Goal: Book appointment/travel/reservation

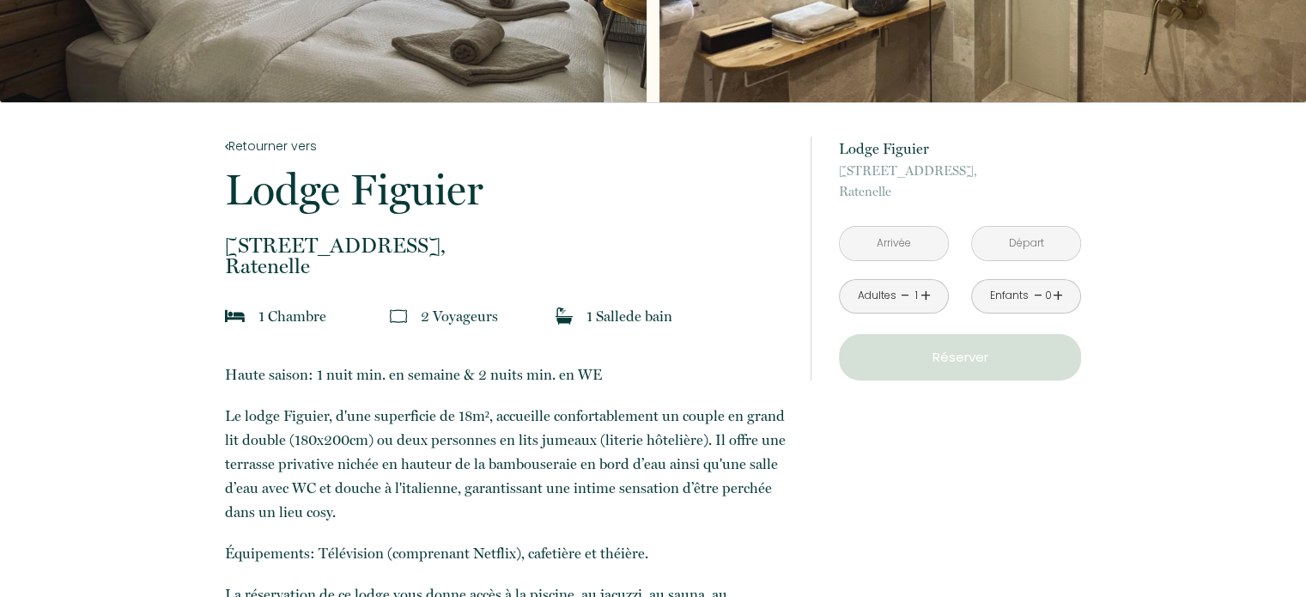
scroll to position [258, 0]
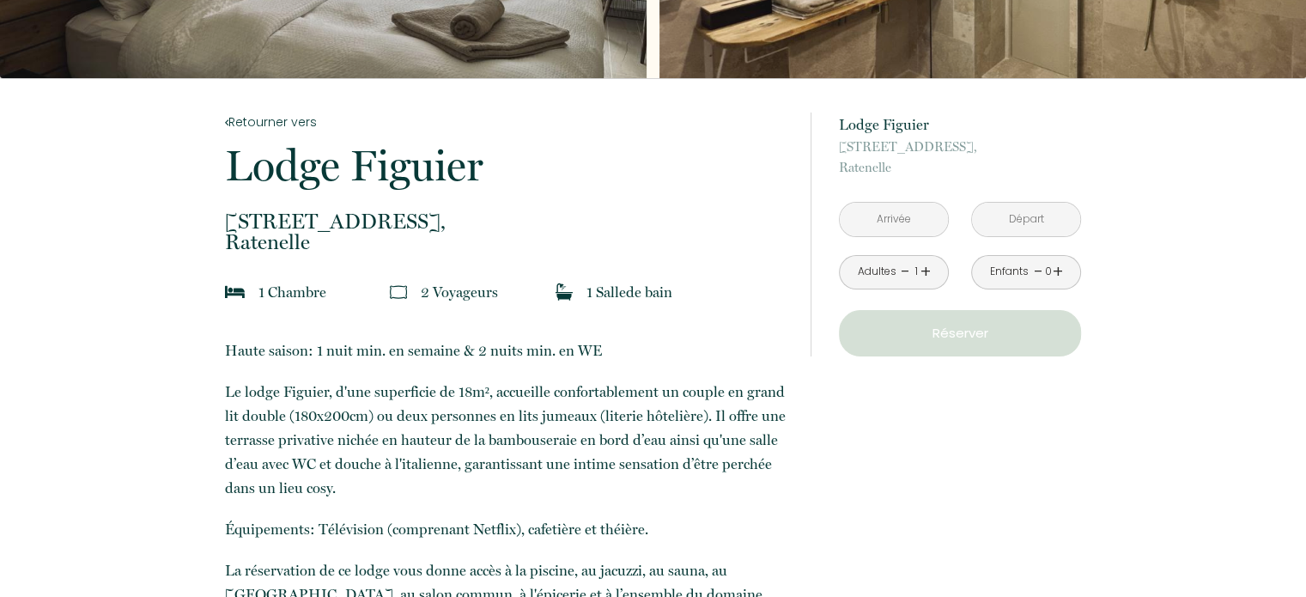
click at [904, 221] on input "text" at bounding box center [894, 219] width 108 height 33
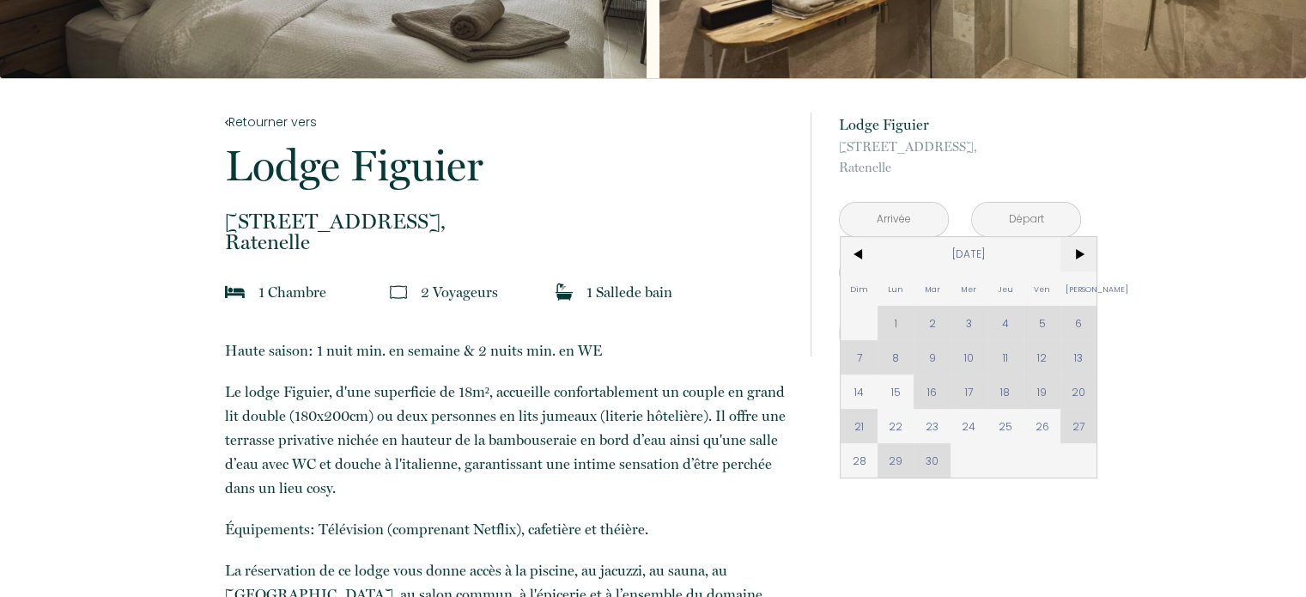
drag, startPoint x: 1082, startPoint y: 258, endPoint x: 1083, endPoint y: 249, distance: 9.6
click at [1084, 261] on span ">" at bounding box center [1078, 254] width 37 height 34
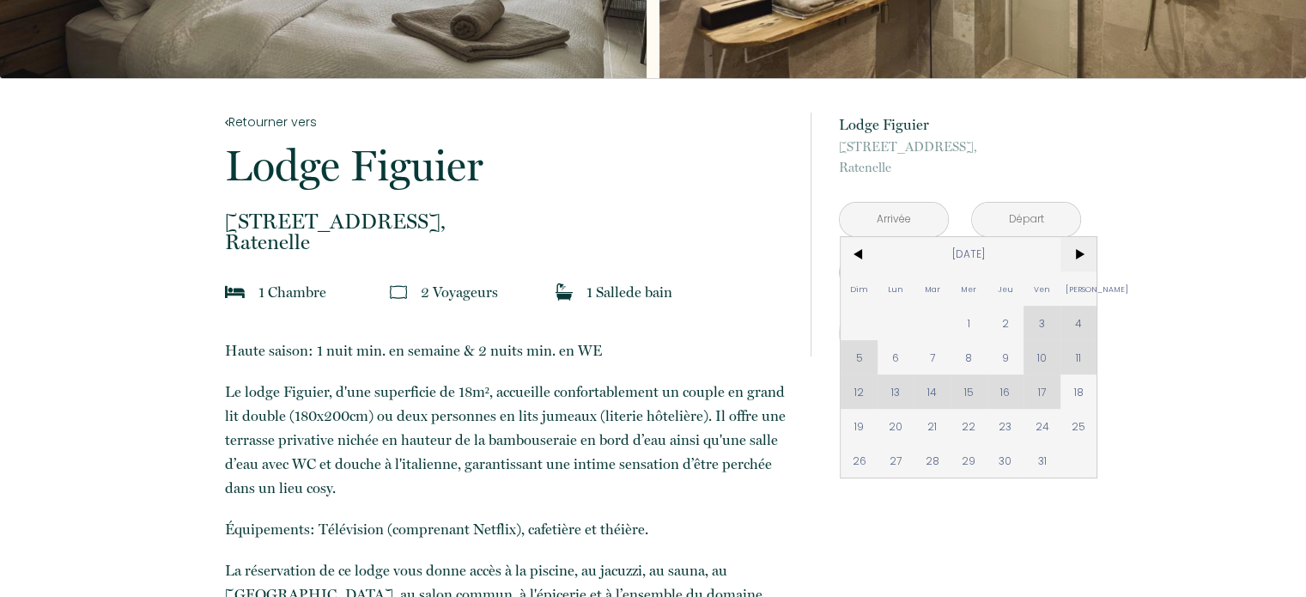
click at [1081, 246] on span ">" at bounding box center [1078, 254] width 37 height 34
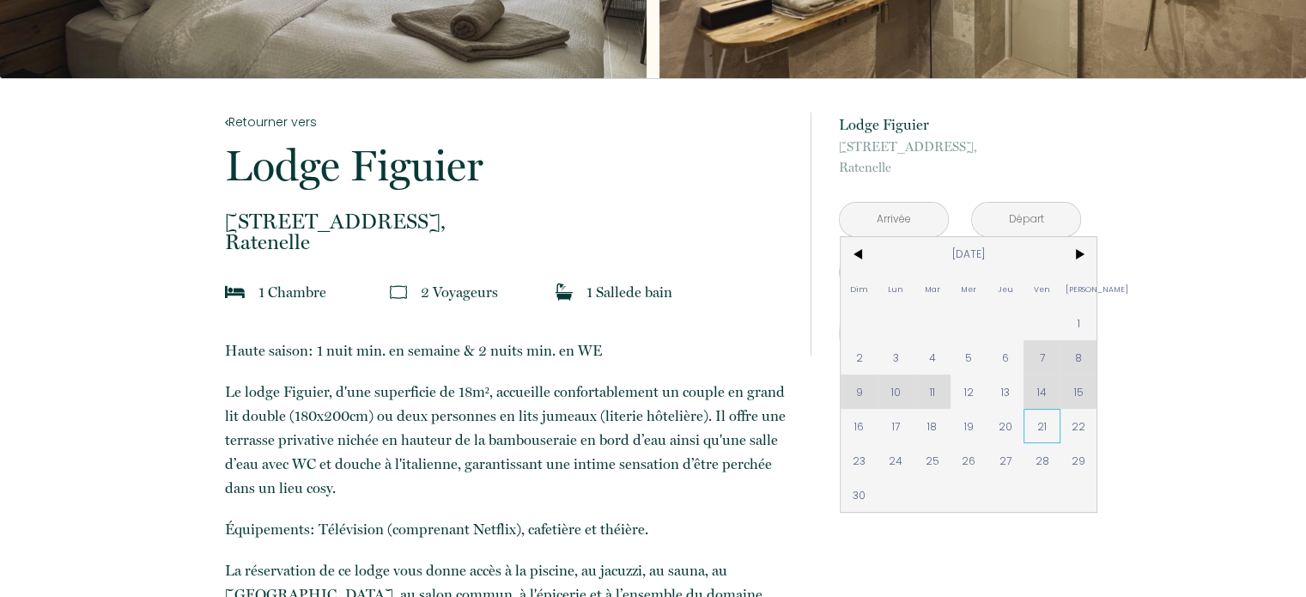
click at [1047, 427] on span "21" at bounding box center [1041, 426] width 37 height 34
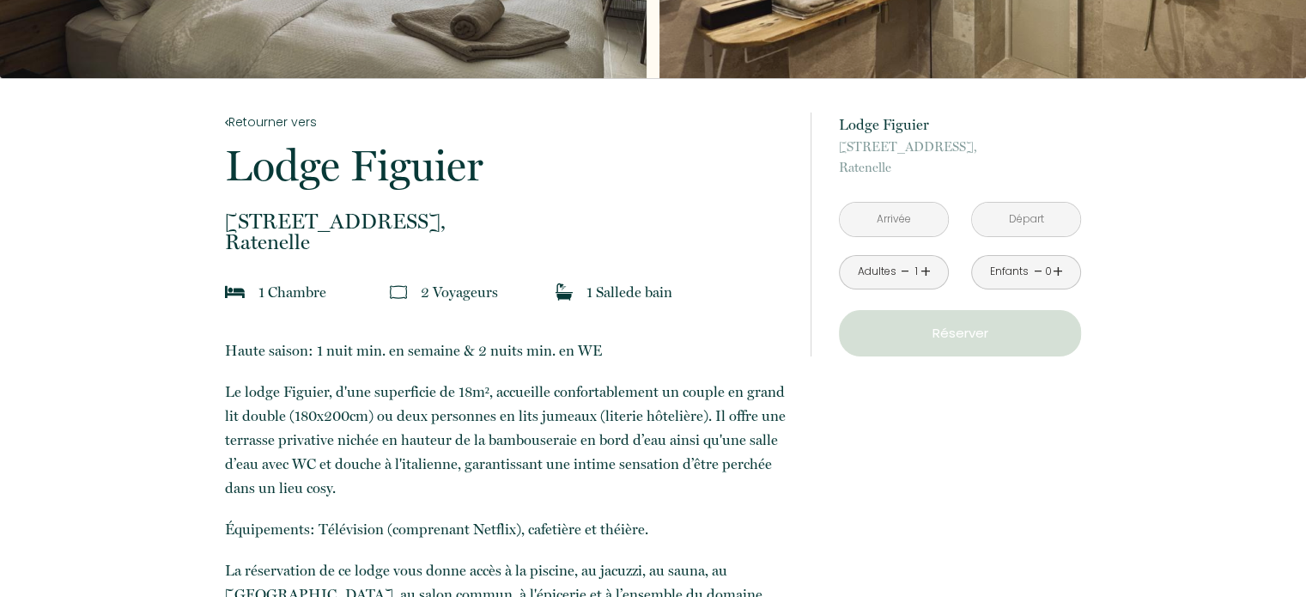
type input "[DATE]"
type input "[PERSON_NAME][DATE]"
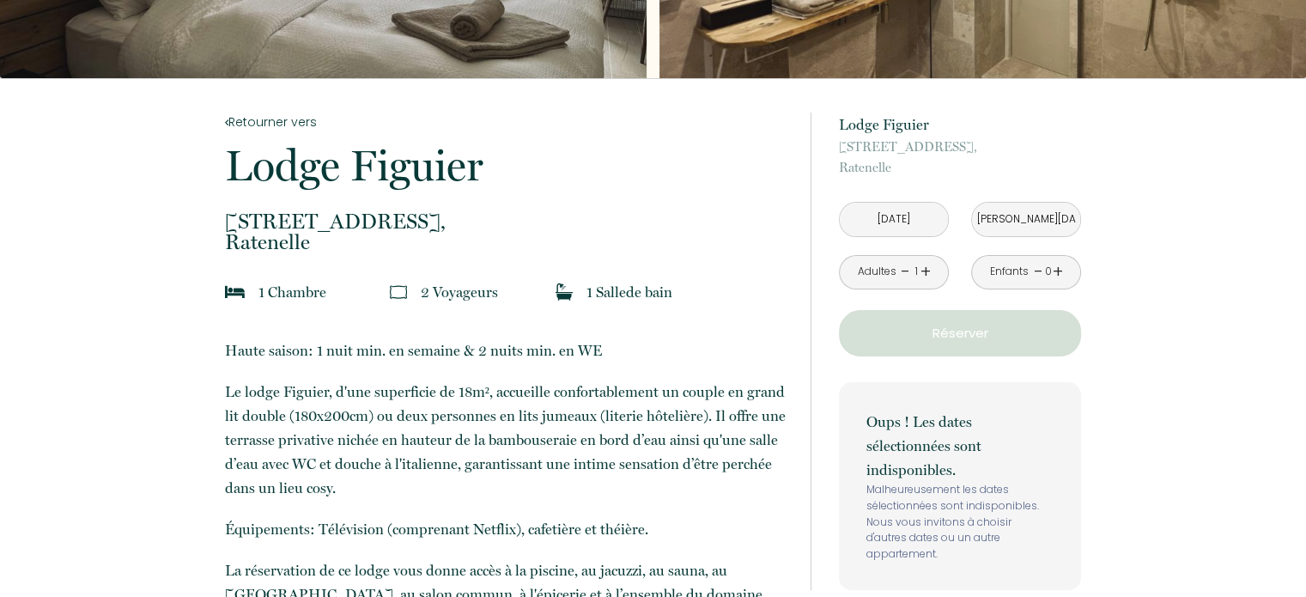
click at [1024, 210] on input "[PERSON_NAME][DATE]" at bounding box center [1026, 219] width 108 height 33
click at [903, 221] on input "[DATE]" at bounding box center [894, 219] width 108 height 33
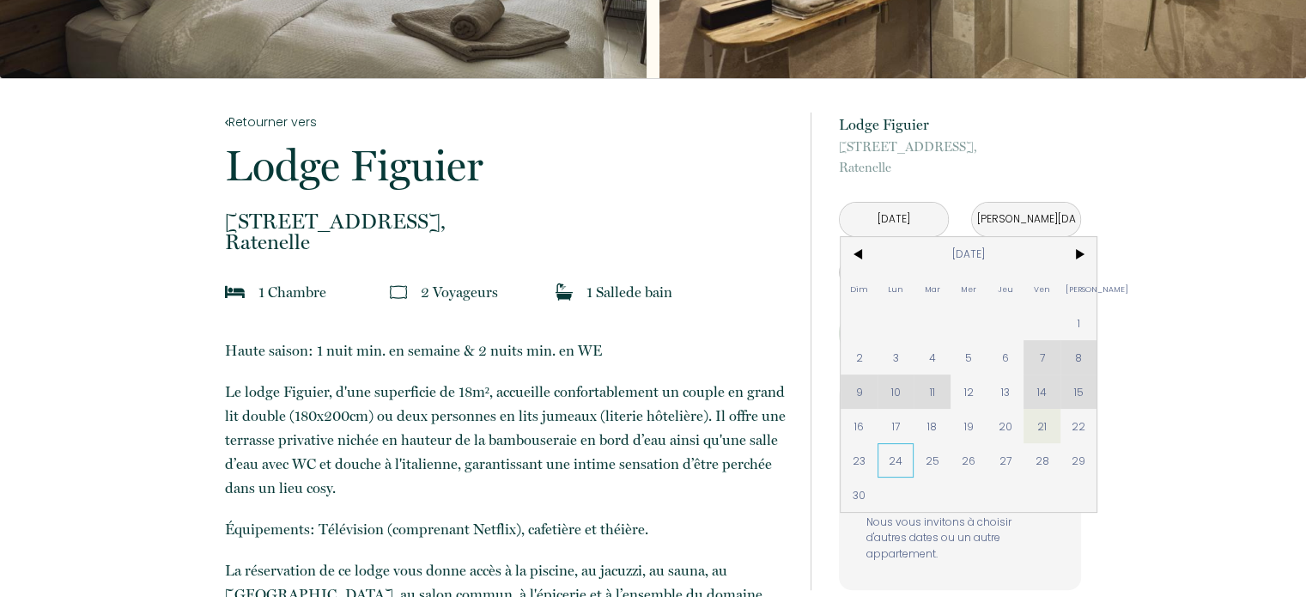
click at [892, 459] on span "24" at bounding box center [895, 460] width 37 height 34
click at [892, 459] on p "Oups ! Les dates sélectionnées sont indisponibles." at bounding box center [959, 446] width 187 height 72
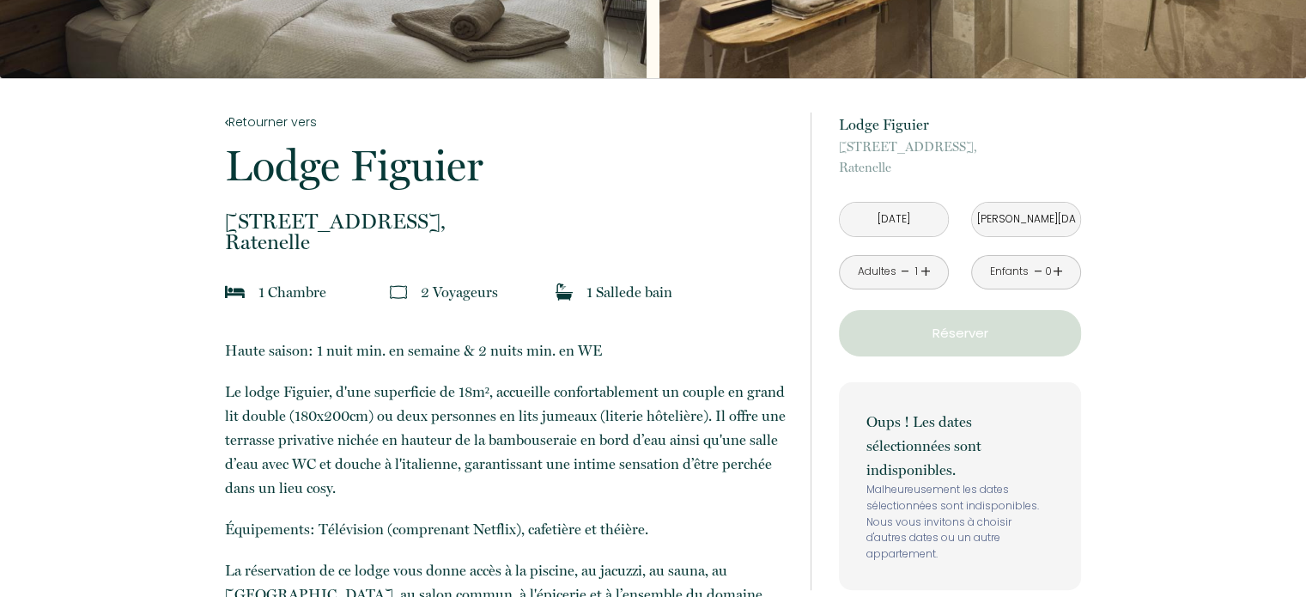
type input "[DATE]"
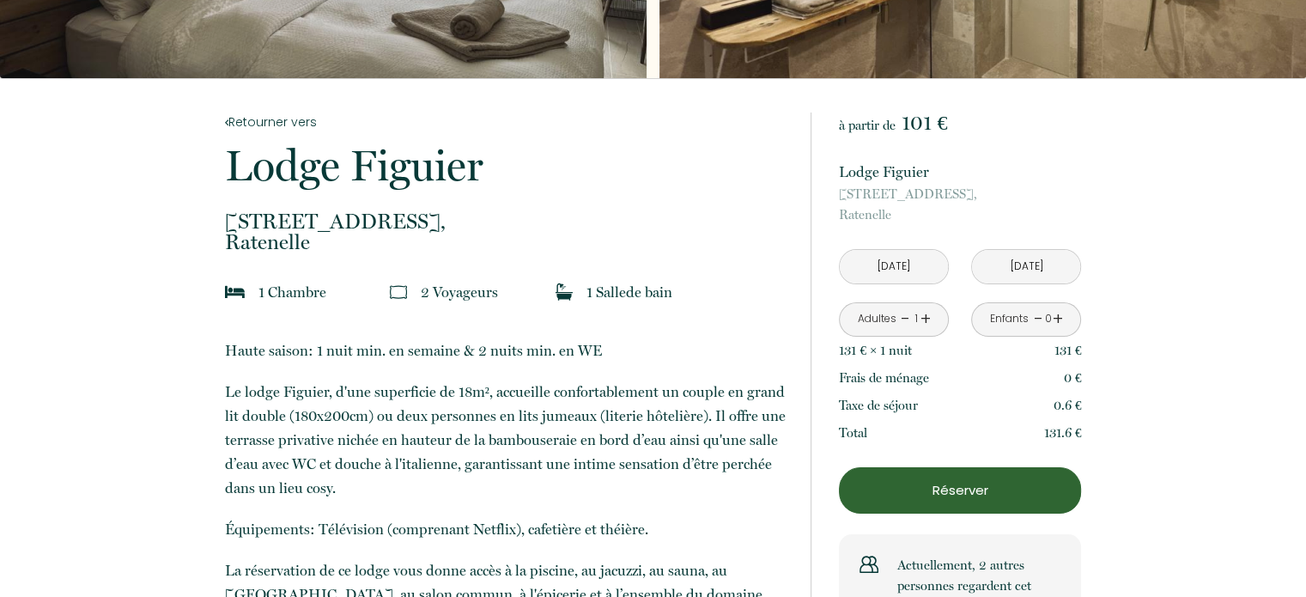
click at [910, 216] on p "[STREET_ADDRESS]" at bounding box center [960, 204] width 242 height 41
click at [892, 218] on p "[STREET_ADDRESS]" at bounding box center [960, 204] width 242 height 41
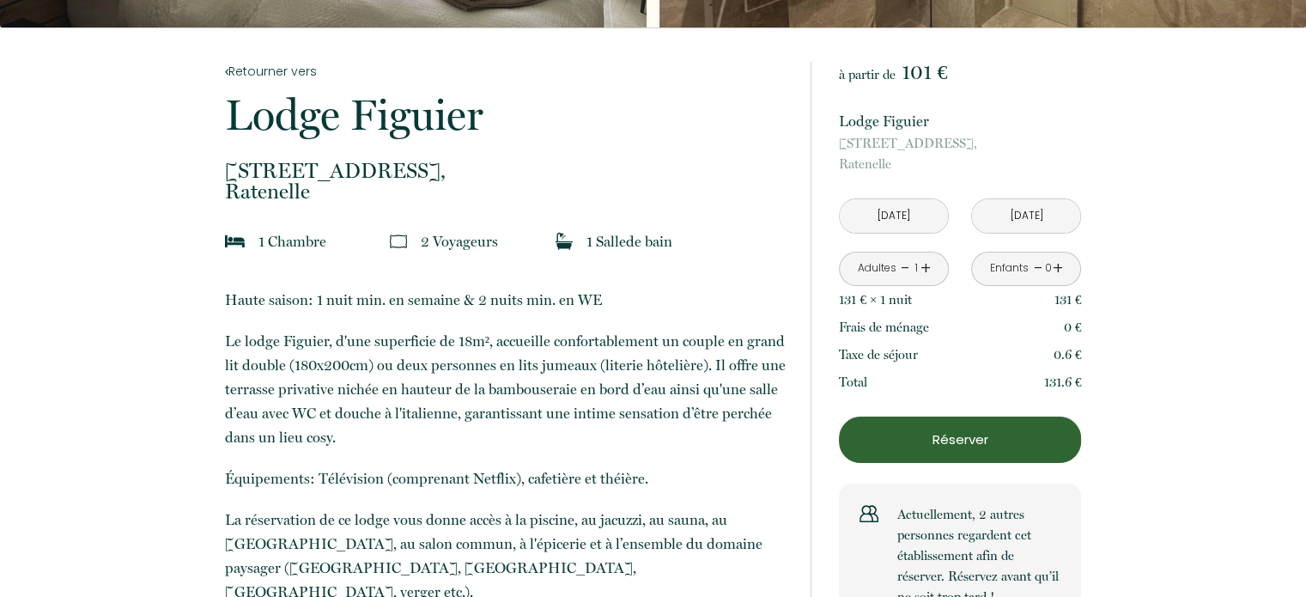
scroll to position [343, 0]
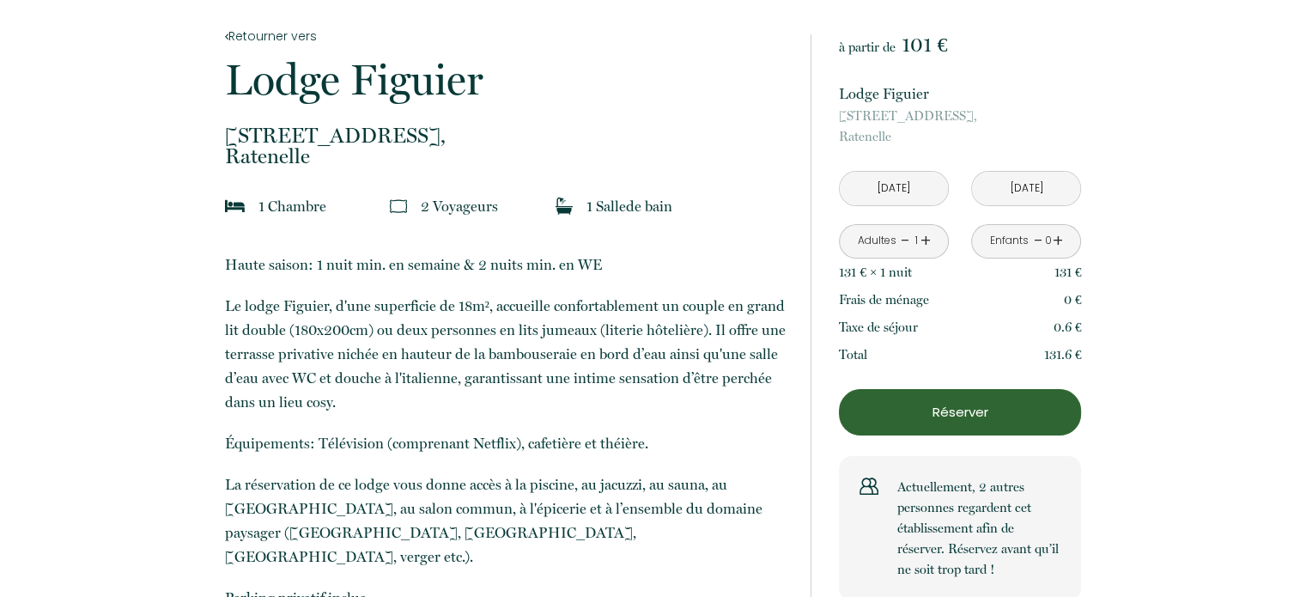
click at [886, 178] on input "[DATE]" at bounding box center [894, 188] width 108 height 33
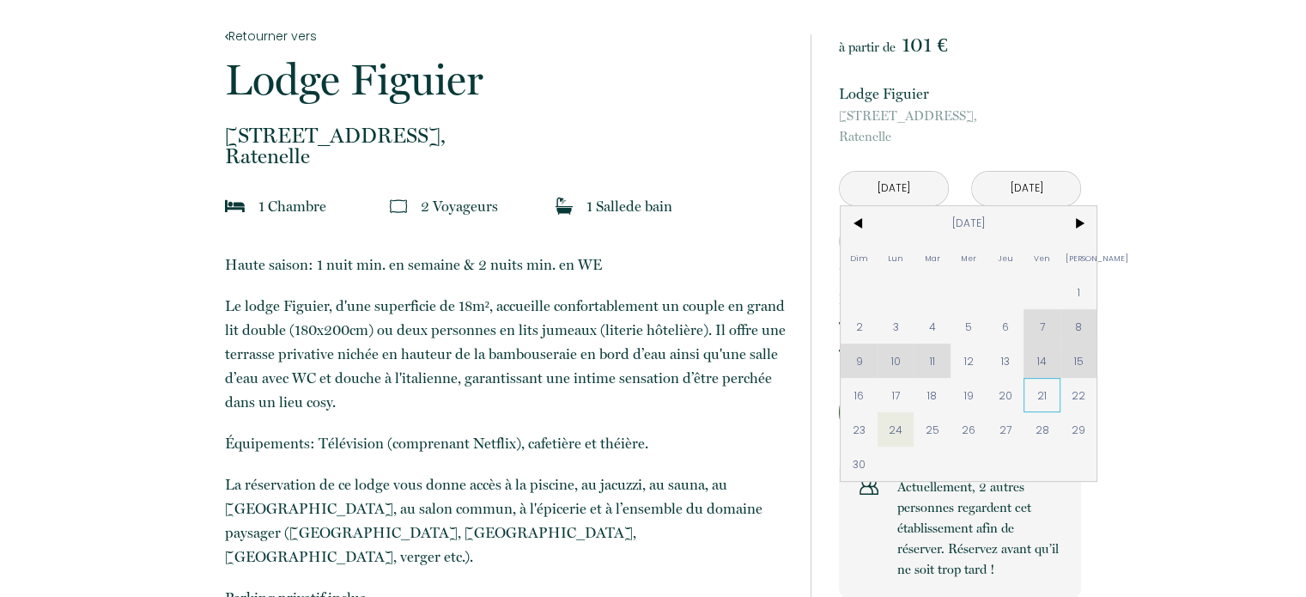
click at [1031, 389] on span "21" at bounding box center [1041, 395] width 37 height 34
type input "[DATE]"
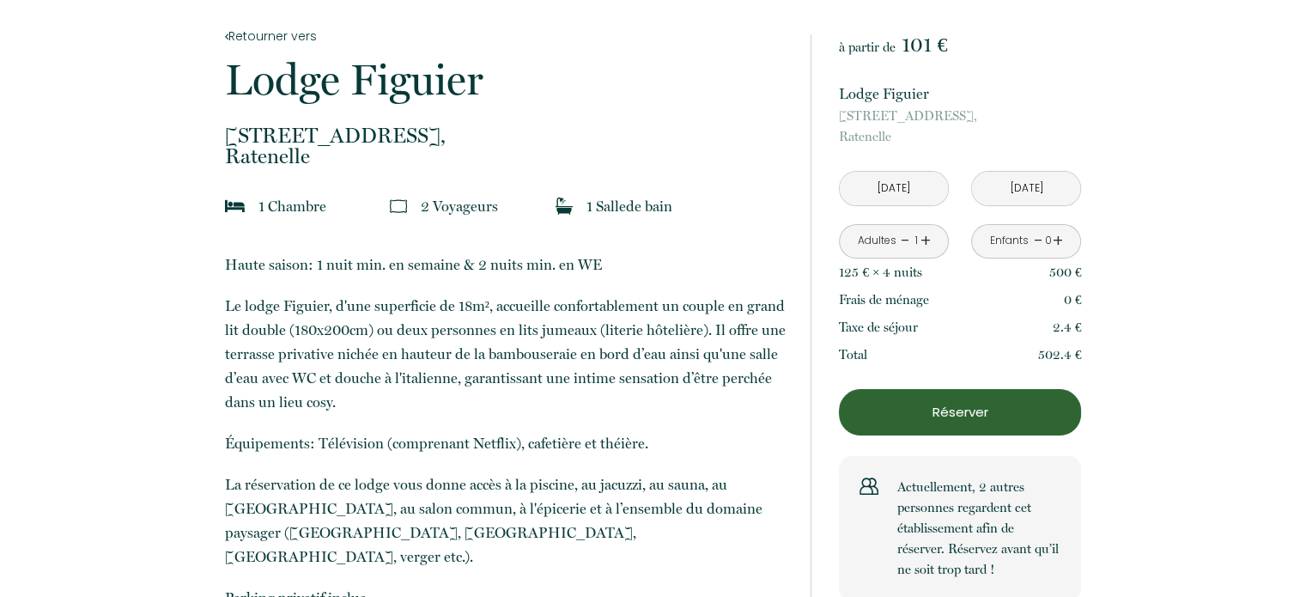
click at [1003, 190] on input "[DATE]" at bounding box center [1026, 188] width 108 height 33
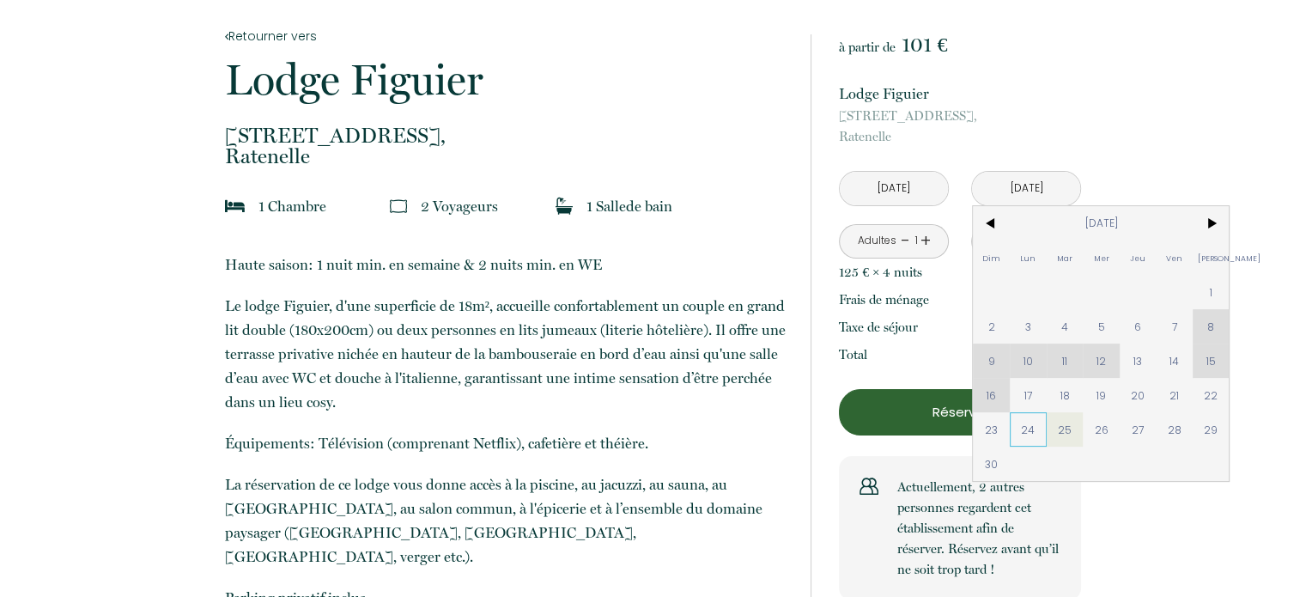
click at [1017, 428] on span "24" at bounding box center [1028, 429] width 37 height 34
type input "[DATE]"
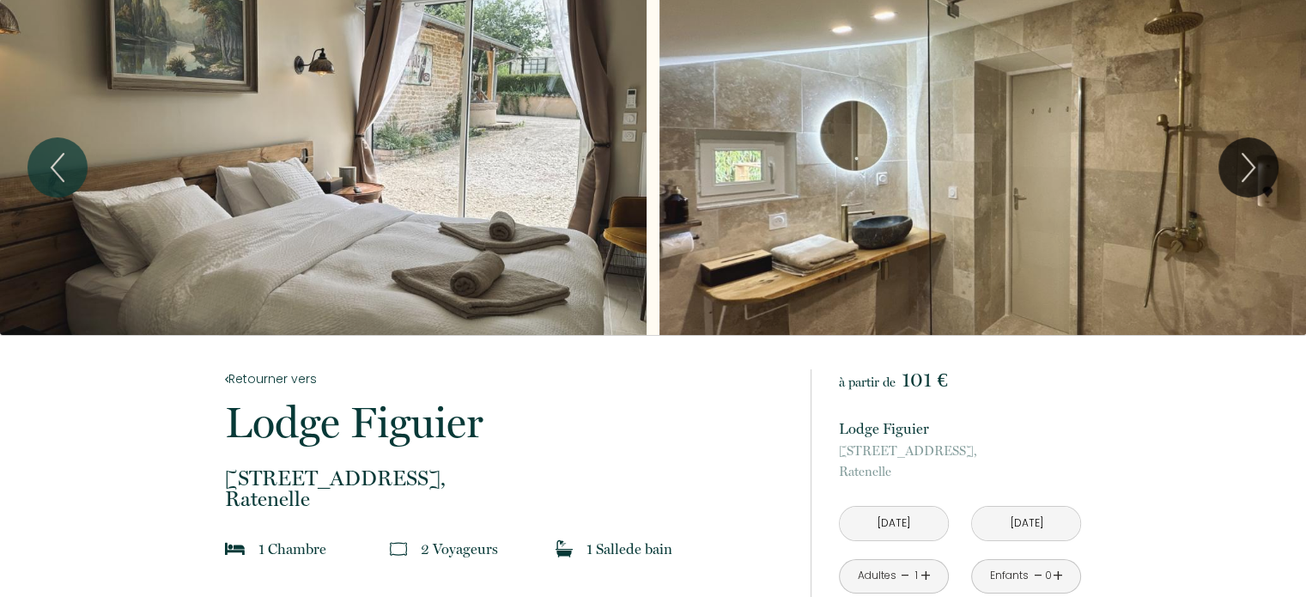
scroll to position [0, 0]
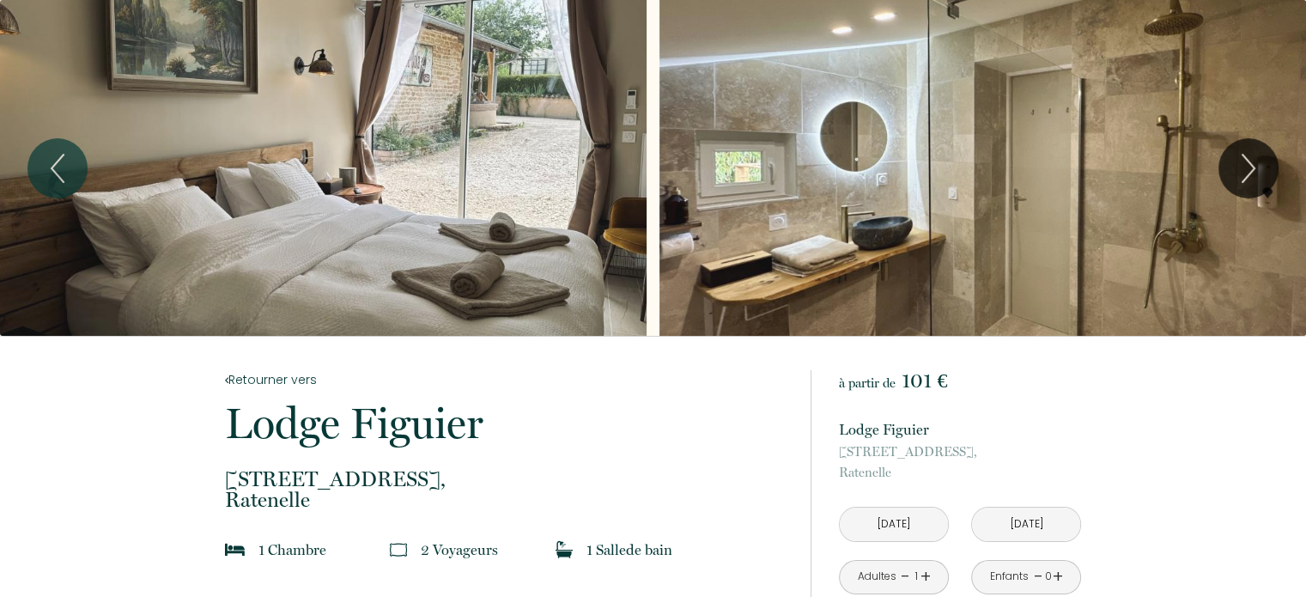
click at [466, 46] on div "Slideshow" at bounding box center [323, 168] width 646 height 336
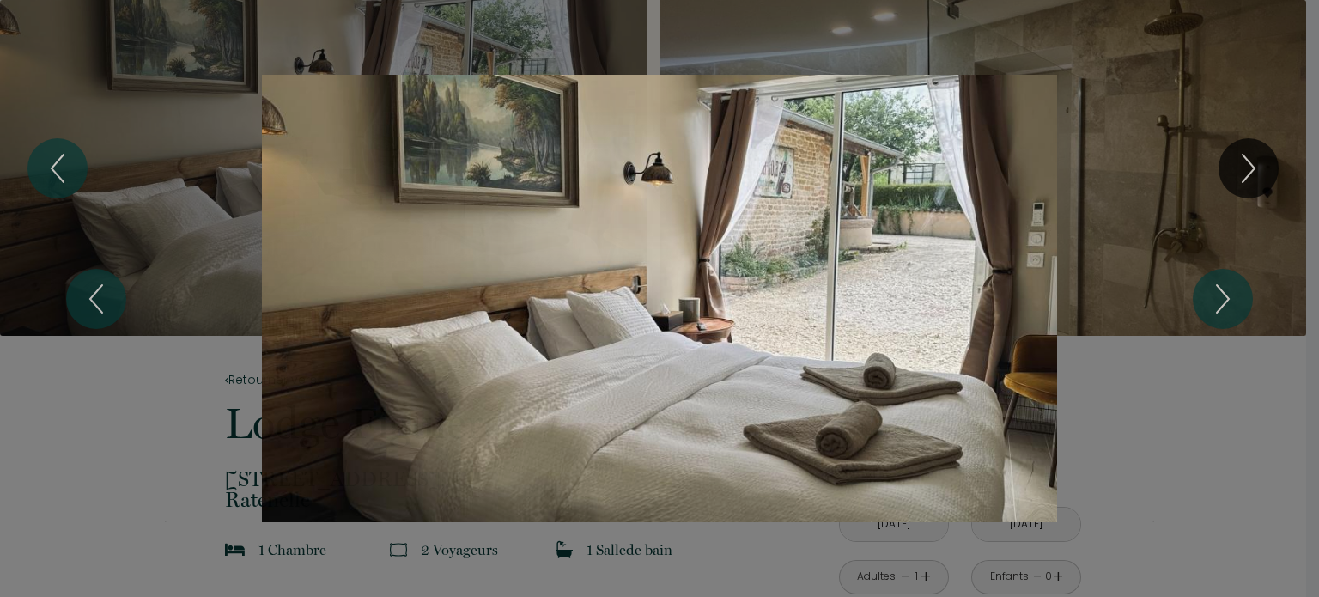
click at [1277, 167] on div "1 2 3 4 5 6 7" at bounding box center [659, 298] width 1319 height 597
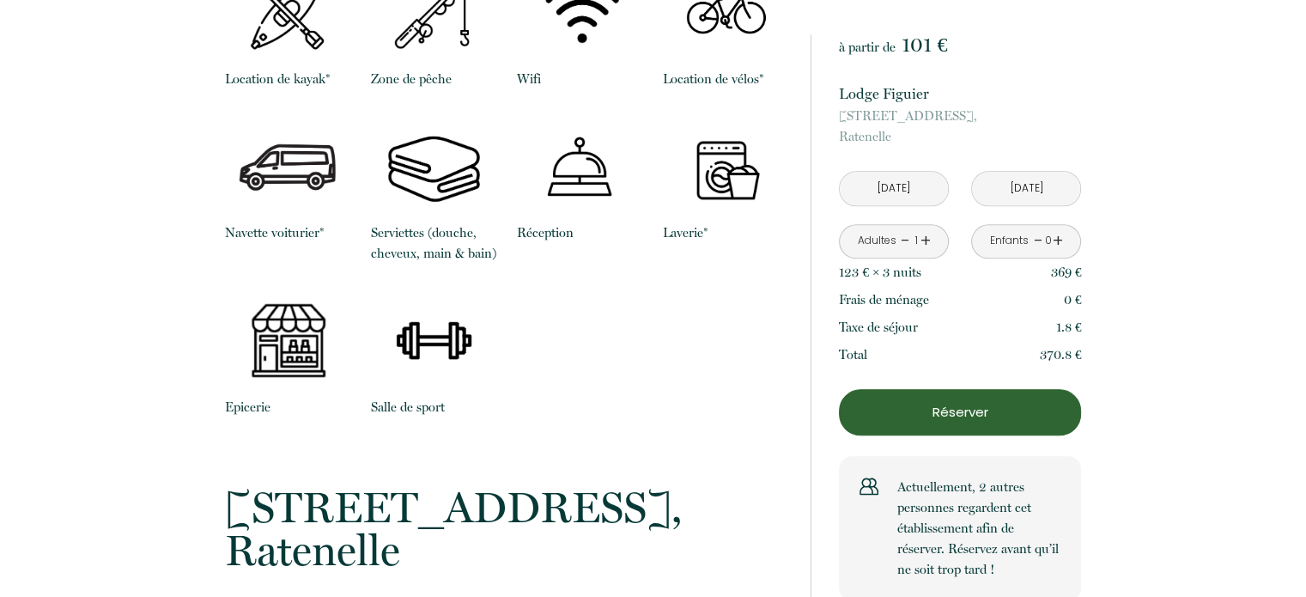
scroll to position [1744, 0]
